Goal: Information Seeking & Learning: Learn about a topic

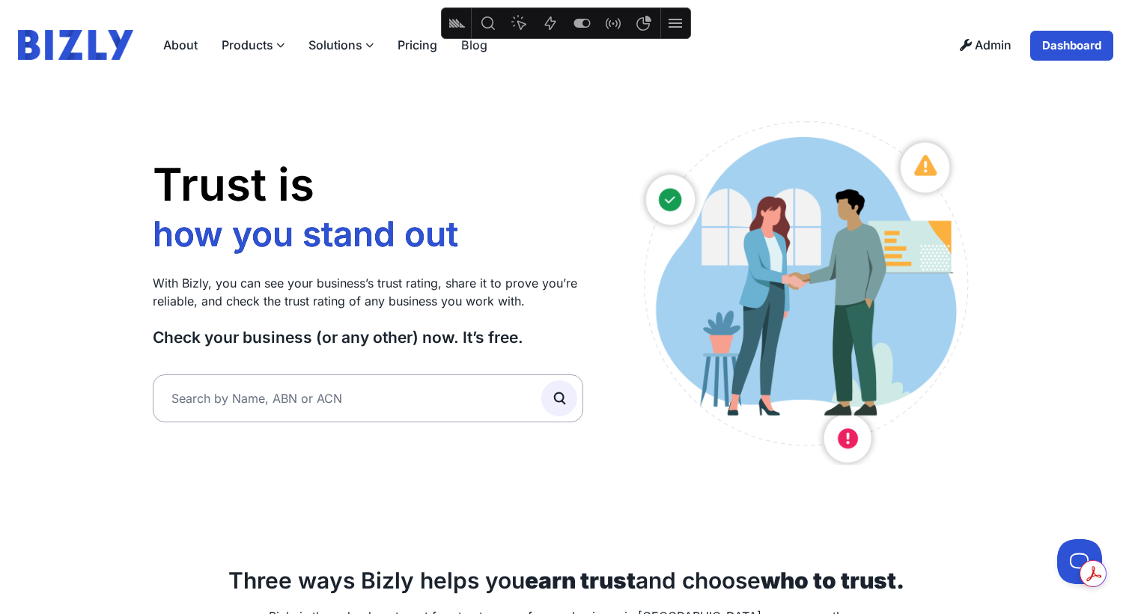
click at [342, 39] on label "Solutions" at bounding box center [340, 45] width 89 height 30
click at [0, 0] on input "Solutions" at bounding box center [0, 0] width 0 height 0
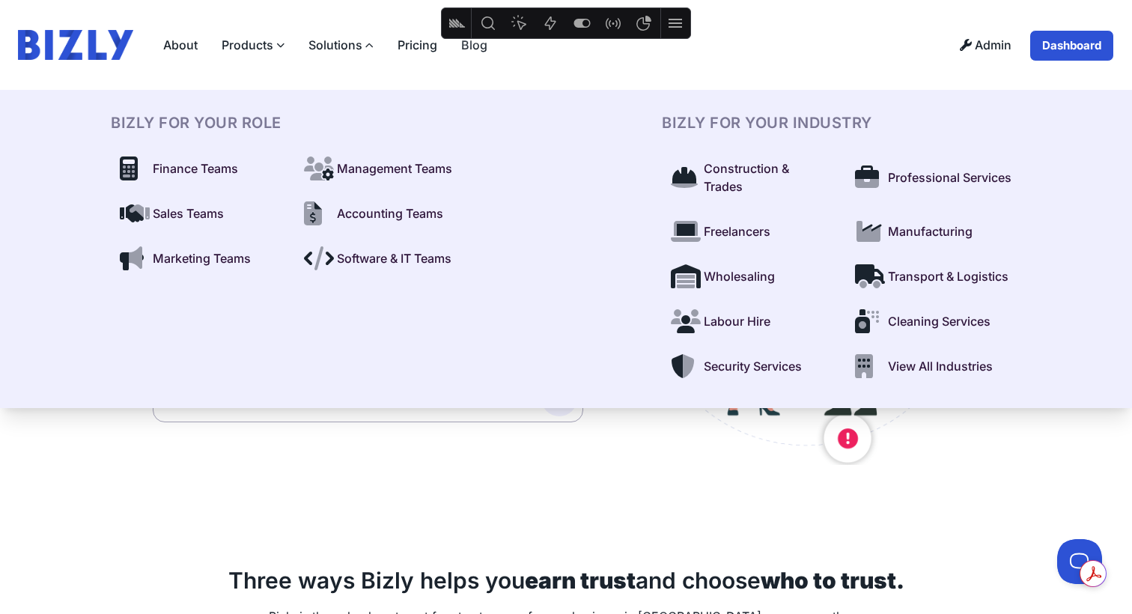
click at [209, 206] on span "Sales Teams" at bounding box center [188, 213] width 71 height 18
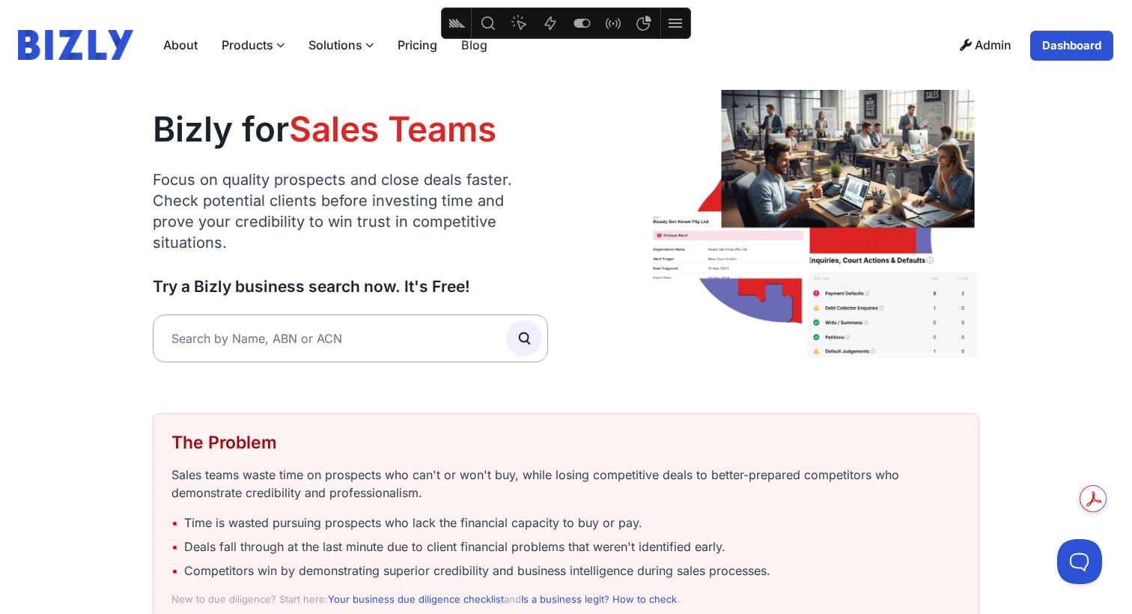
click at [269, 45] on label "Products" at bounding box center [253, 45] width 87 height 30
click at [0, 0] on input "Products" at bounding box center [0, 0] width 0 height 0
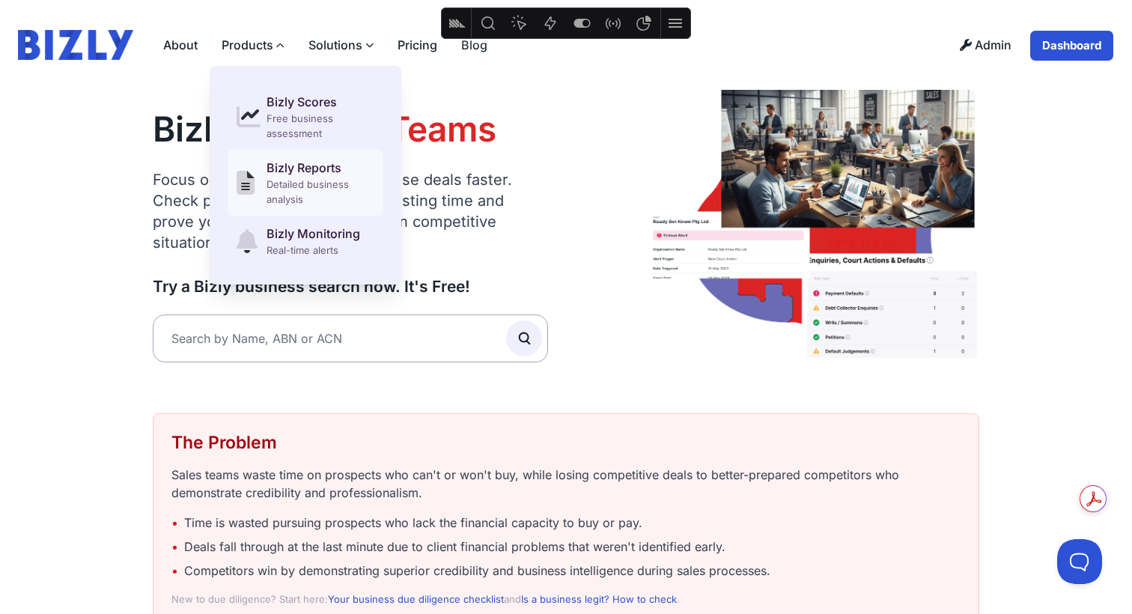
click at [283, 182] on div "Detailed business analysis" at bounding box center [321, 192] width 108 height 30
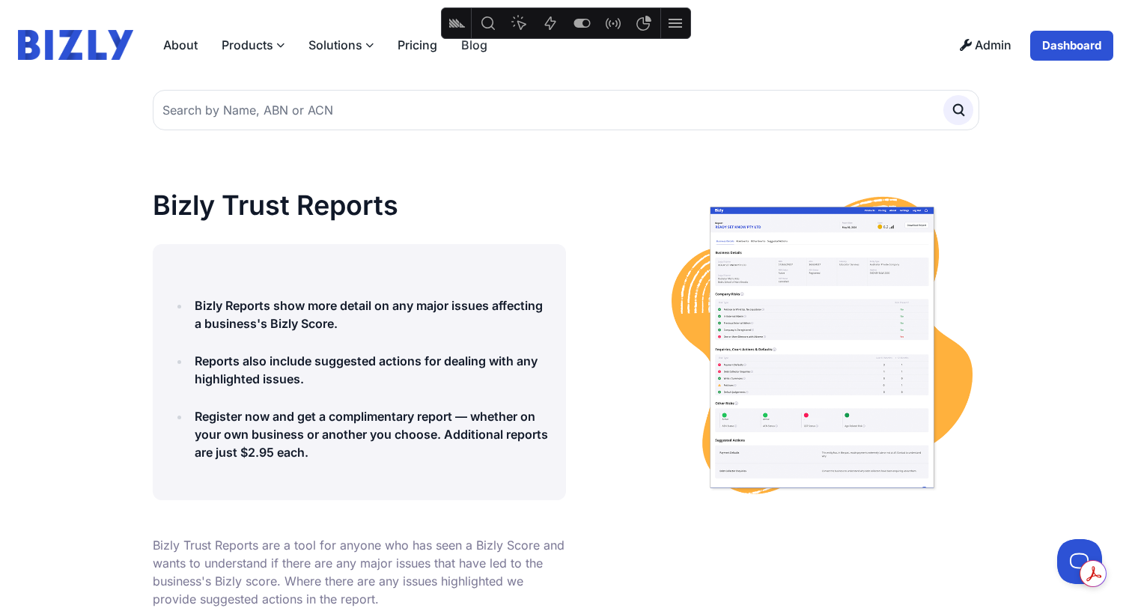
click at [259, 52] on label "Products" at bounding box center [253, 45] width 87 height 30
click at [0, 0] on input "Products" at bounding box center [0, 0] width 0 height 0
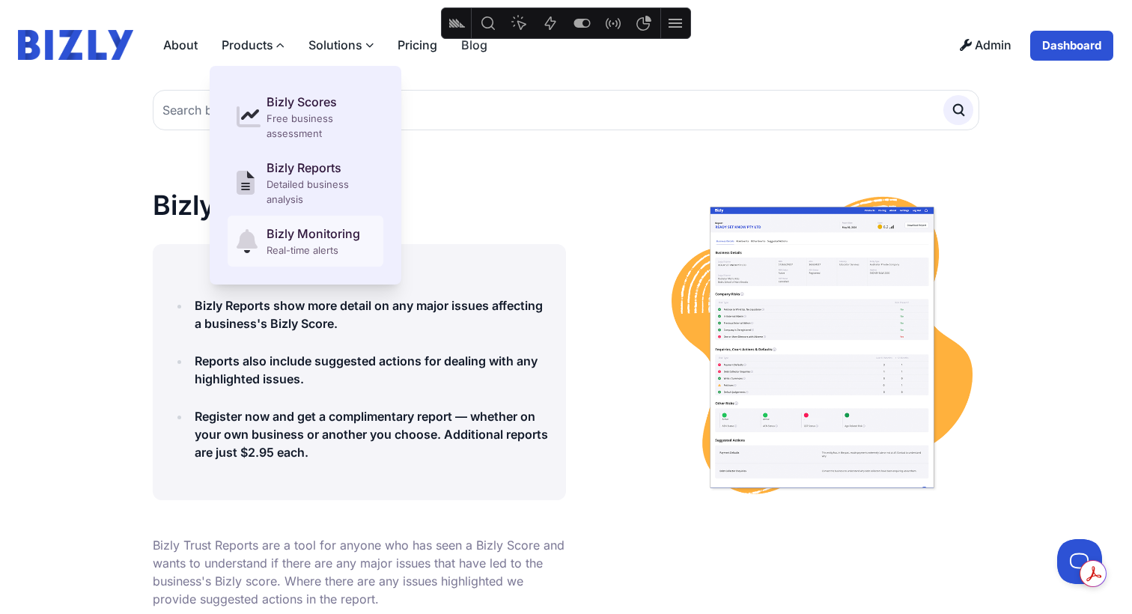
click at [267, 222] on link "Bizly Monitoring Real-time alerts" at bounding box center [306, 241] width 156 height 51
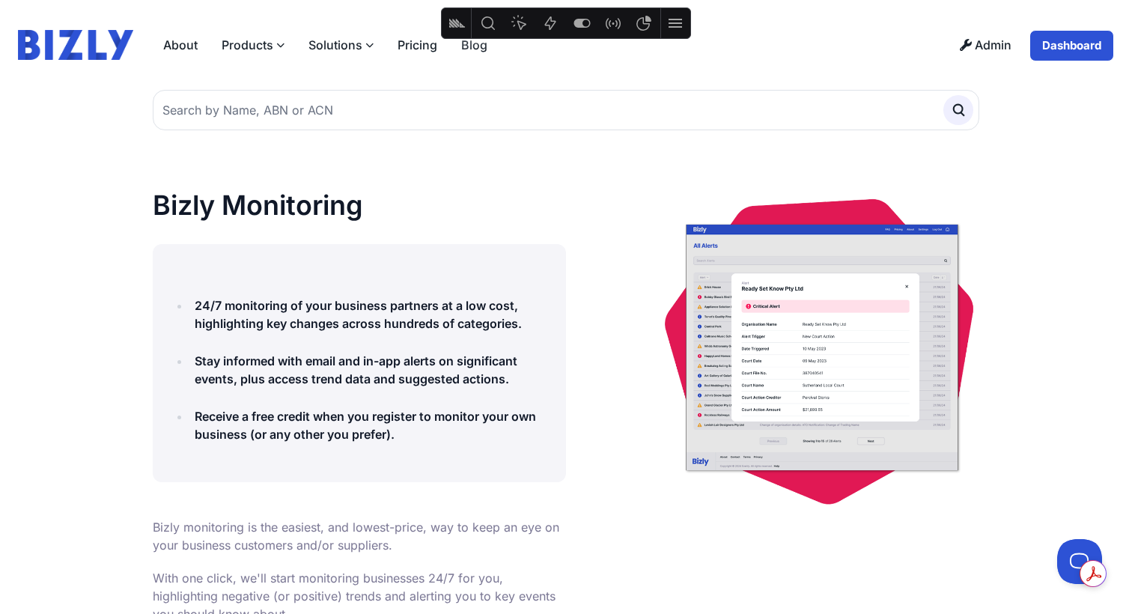
click at [1099, 45] on link "Dashboard" at bounding box center [1071, 45] width 85 height 31
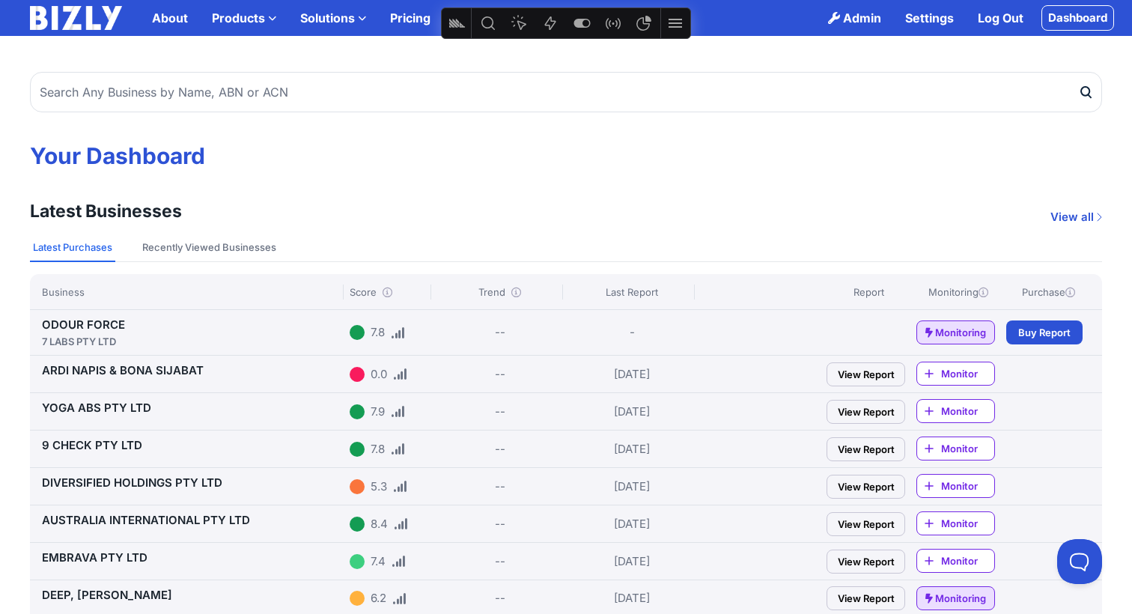
click at [90, 323] on link "ODOUR FORCE 7 LABS PTY LTD" at bounding box center [193, 332] width 302 height 31
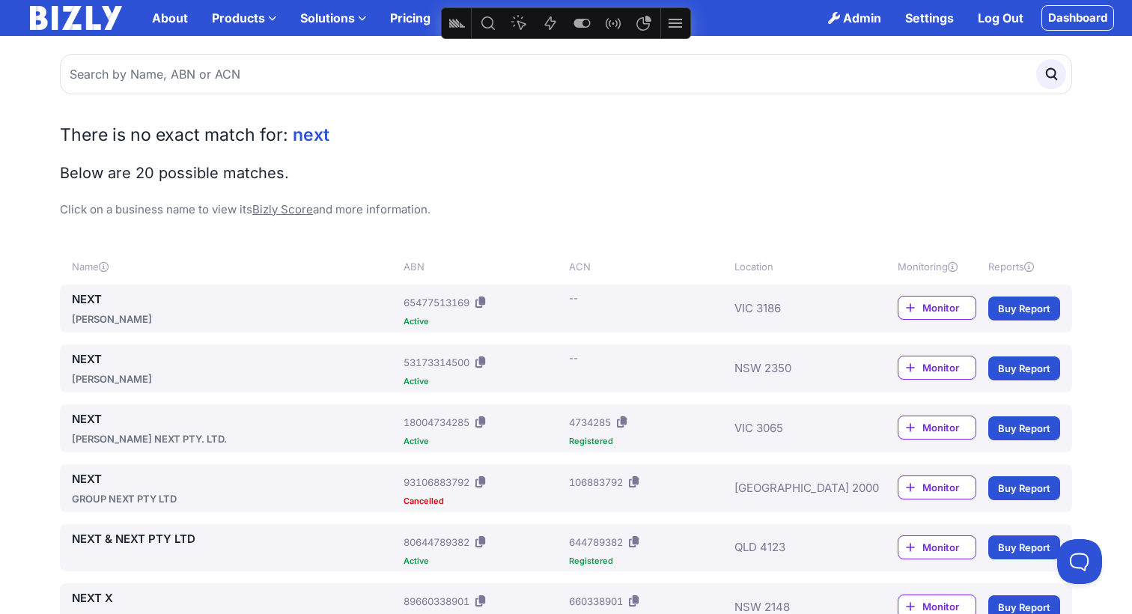
click at [88, 360] on link "NEXT" at bounding box center [235, 359] width 326 height 18
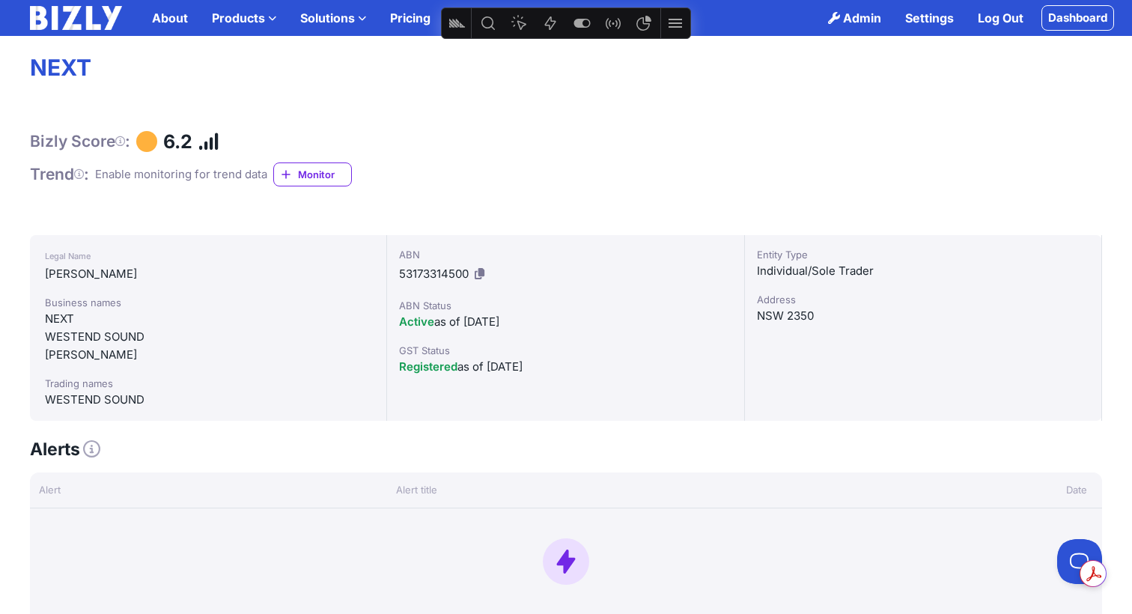
click at [93, 23] on img at bounding box center [76, 18] width 92 height 24
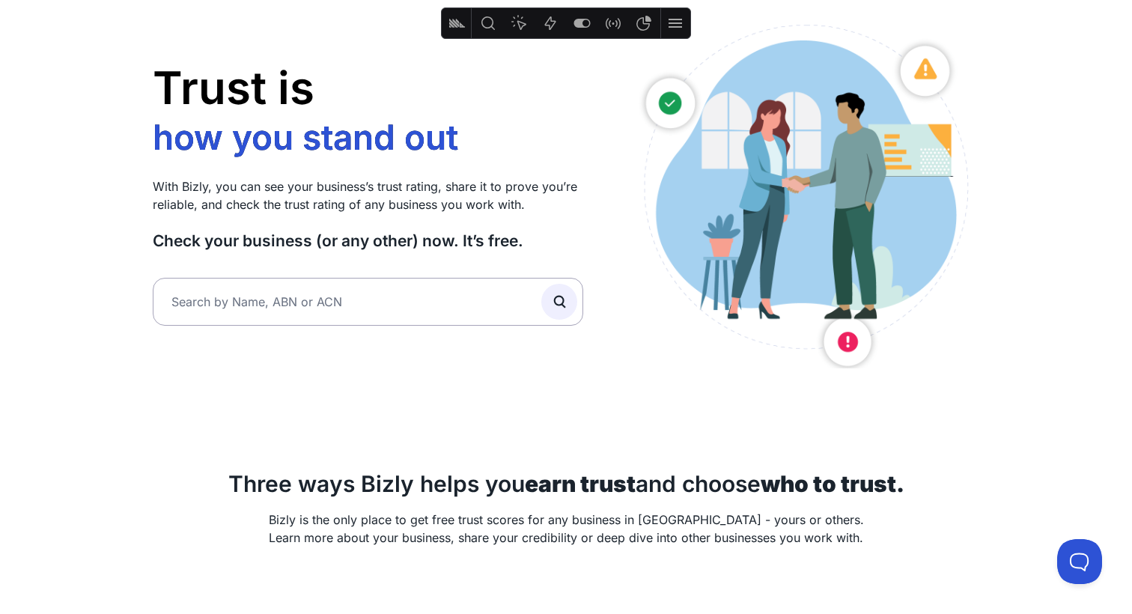
scroll to position [93, 0]
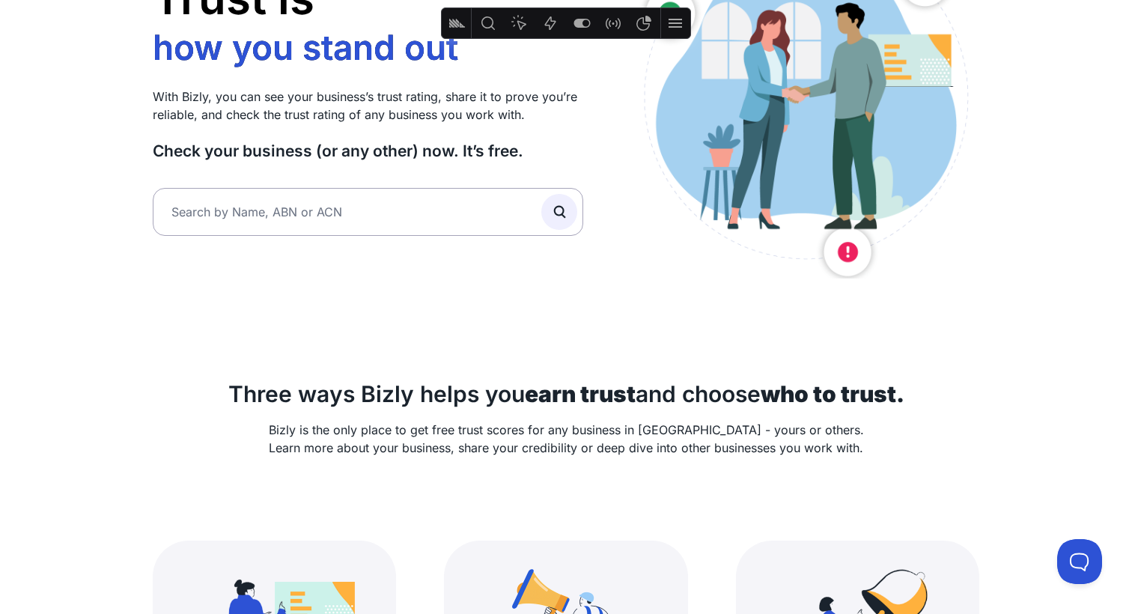
scroll to position [0, 0]
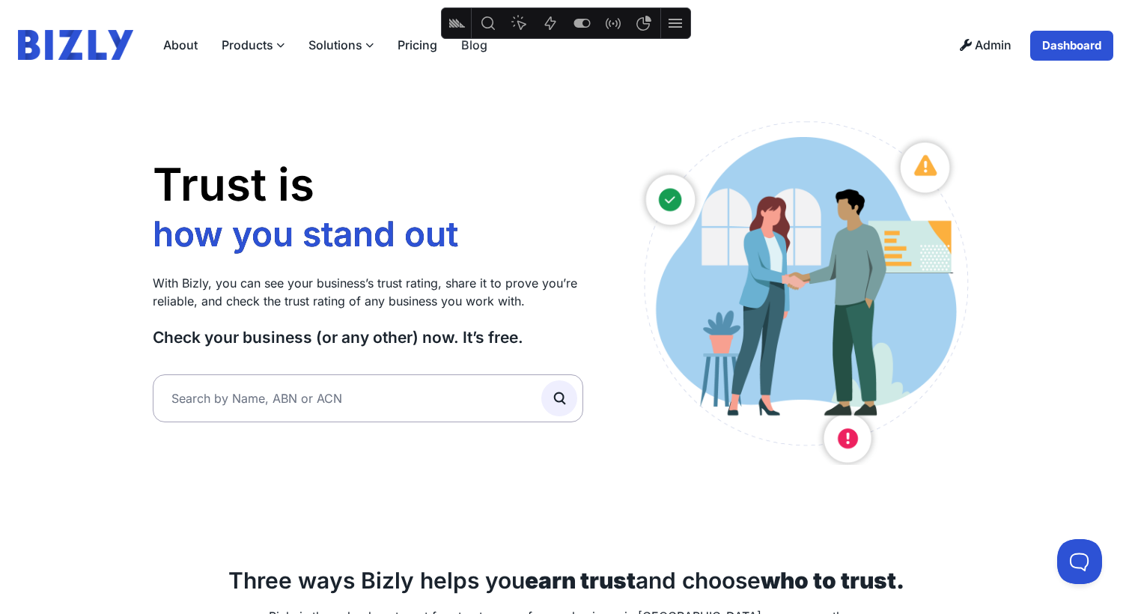
click at [177, 44] on link "About" at bounding box center [180, 45] width 58 height 30
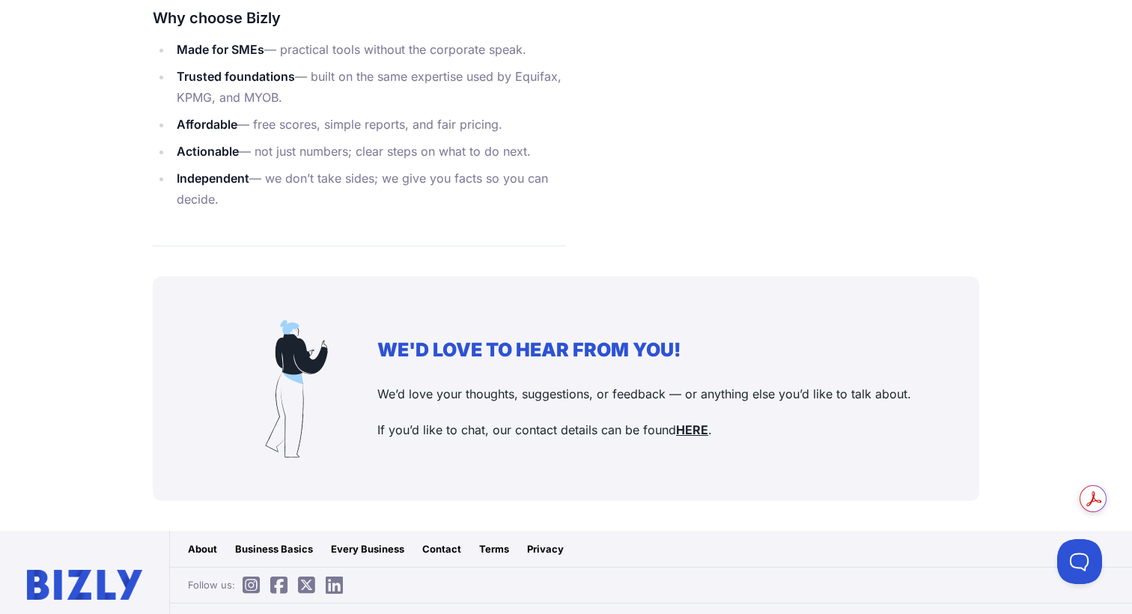
scroll to position [1791, 0]
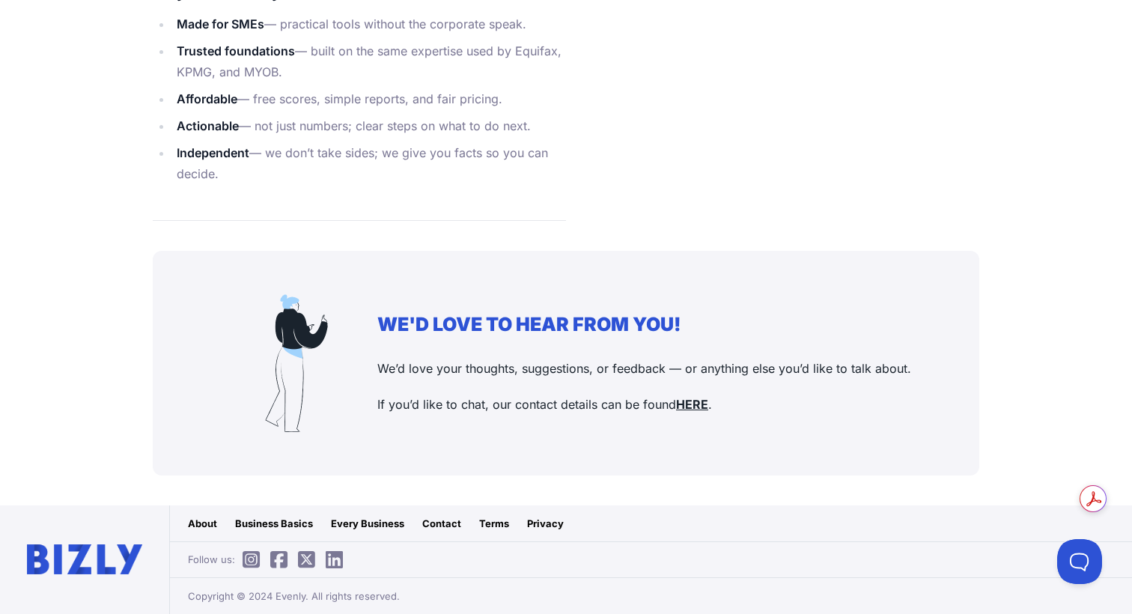
click at [291, 526] on div "Business Basics" at bounding box center [274, 523] width 78 height 15
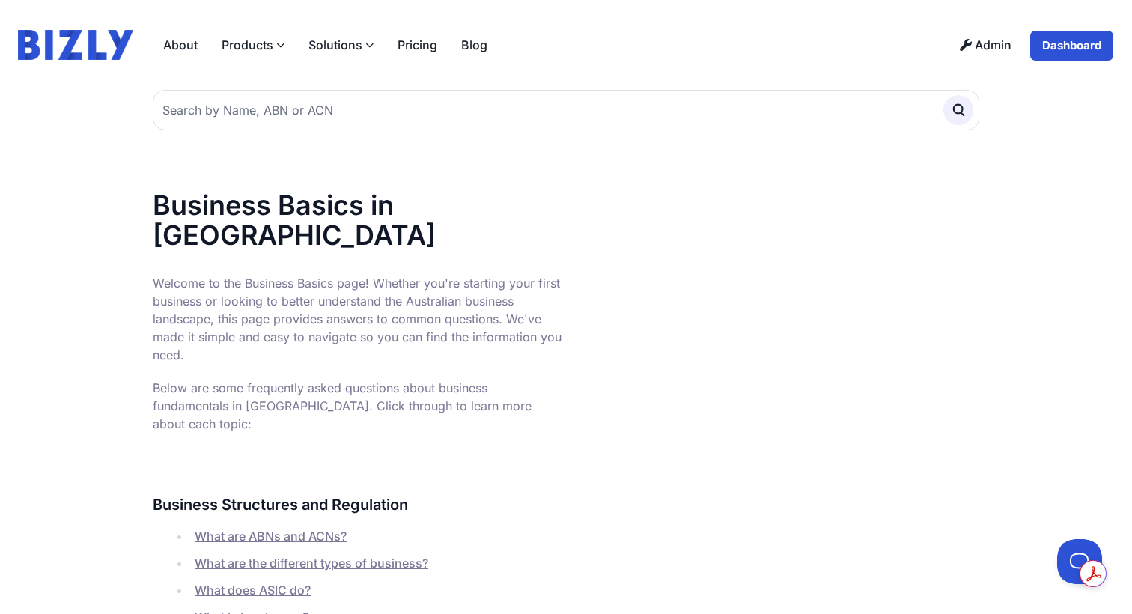
click at [281, 47] on icon at bounding box center [280, 45] width 8 height 8
click at [0, 0] on input "Products" at bounding box center [0, 0] width 0 height 0
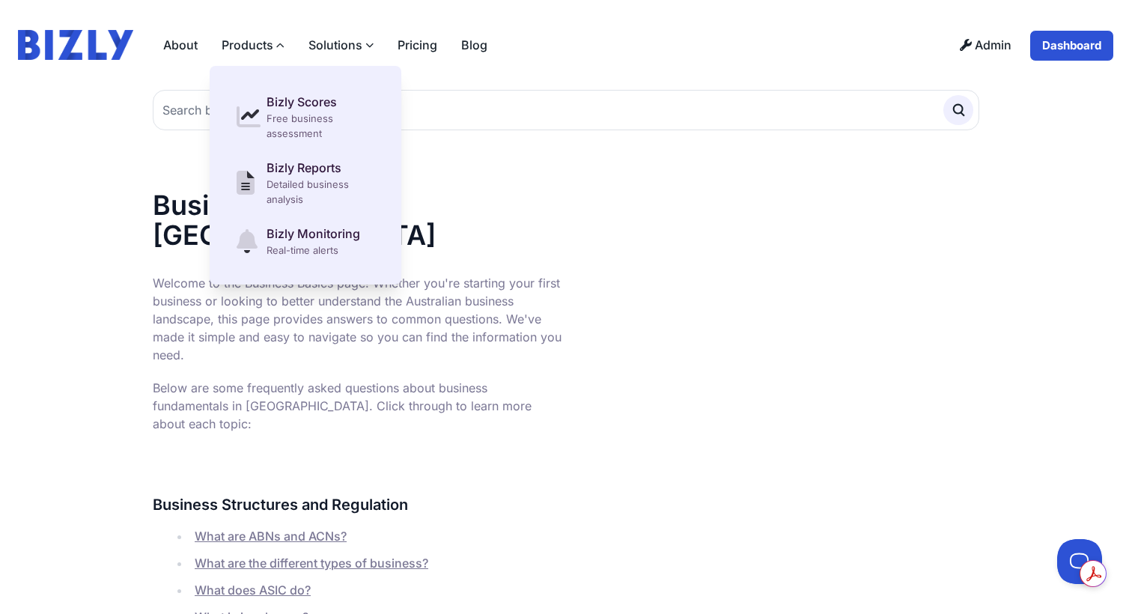
click at [338, 43] on label "Solutions" at bounding box center [340, 45] width 89 height 30
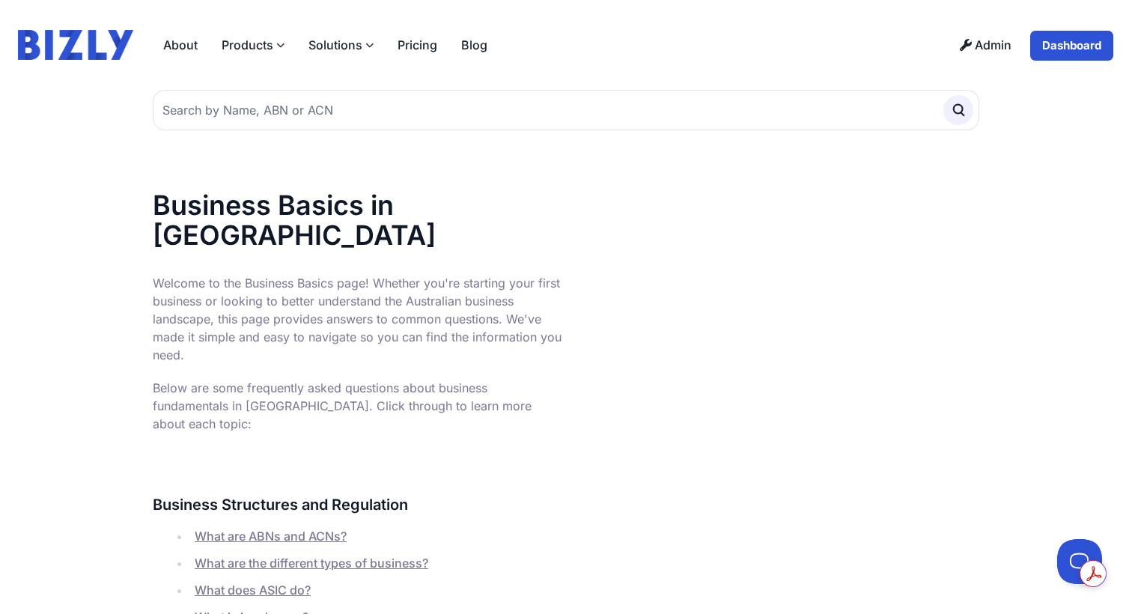
click at [0, 0] on input "Solutions" at bounding box center [0, 0] width 0 height 0
